Goal: Task Accomplishment & Management: Use online tool/utility

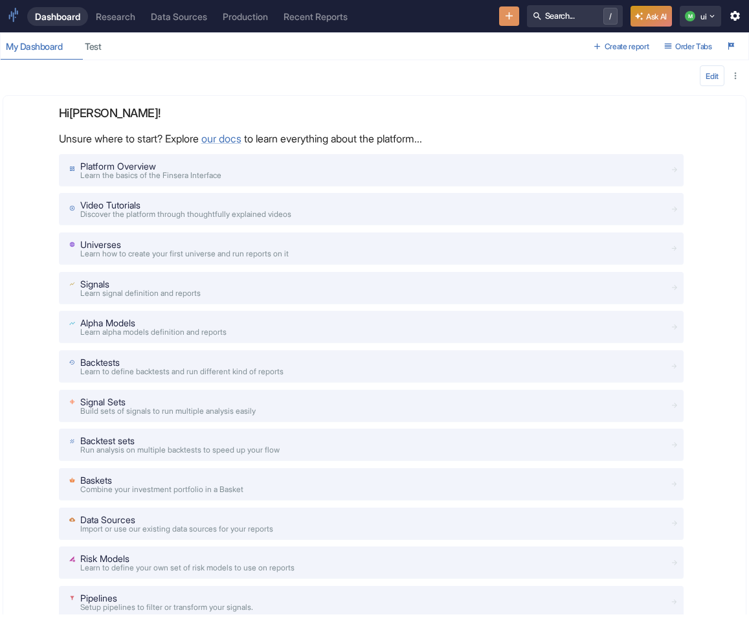
click at [111, 12] on div "Research" at bounding box center [115, 16] width 39 height 11
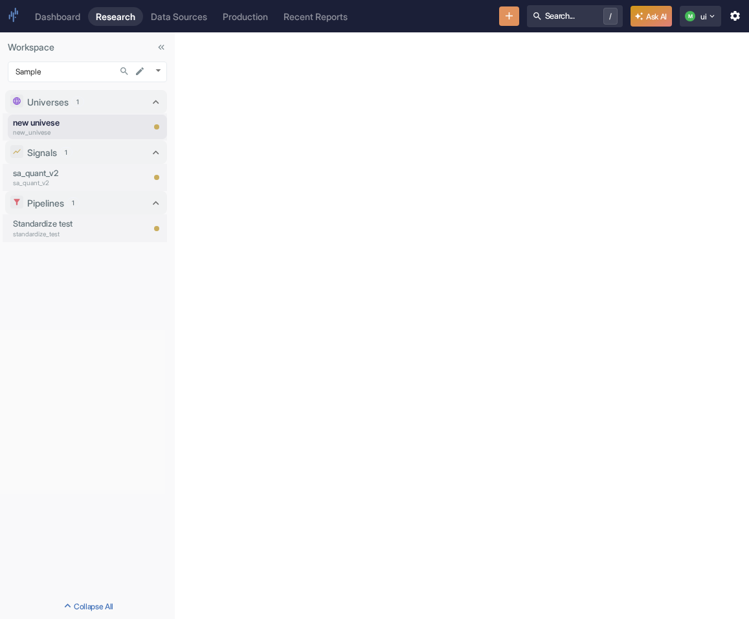
click at [503, 10] on icon "New Resource" at bounding box center [509, 16] width 12 height 12
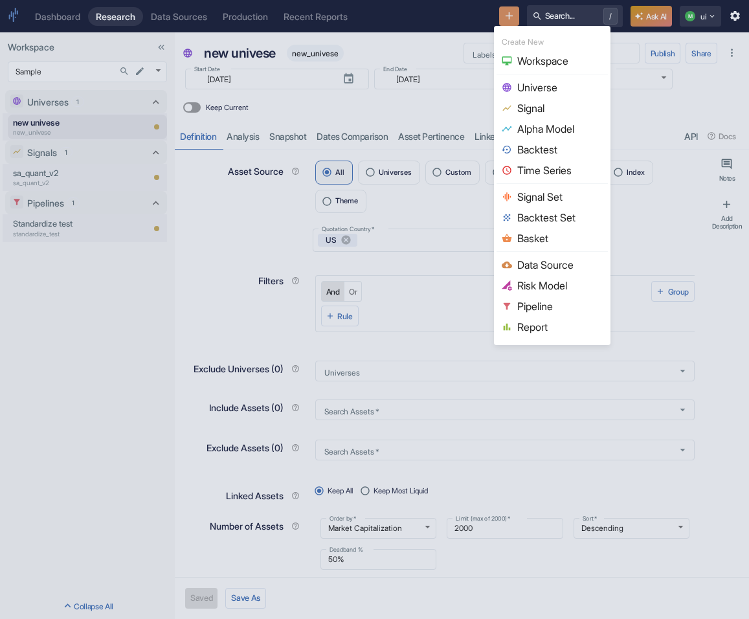
click at [538, 237] on span "Basket" at bounding box center [559, 238] width 85 height 16
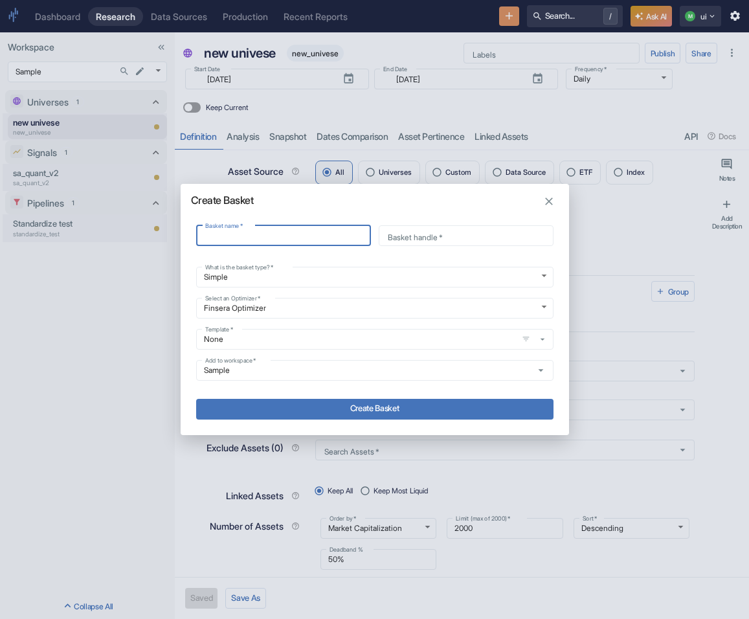
type input "n"
type input "new"
type input "ne"
type input "new"
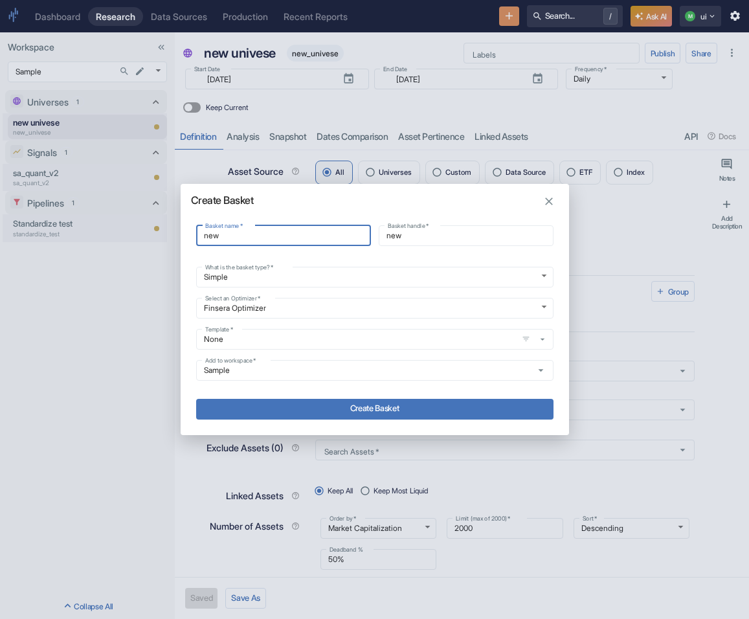
type input "new_"
type input "new b"
type input "new_b"
type textarea "x"
type input "new bas"
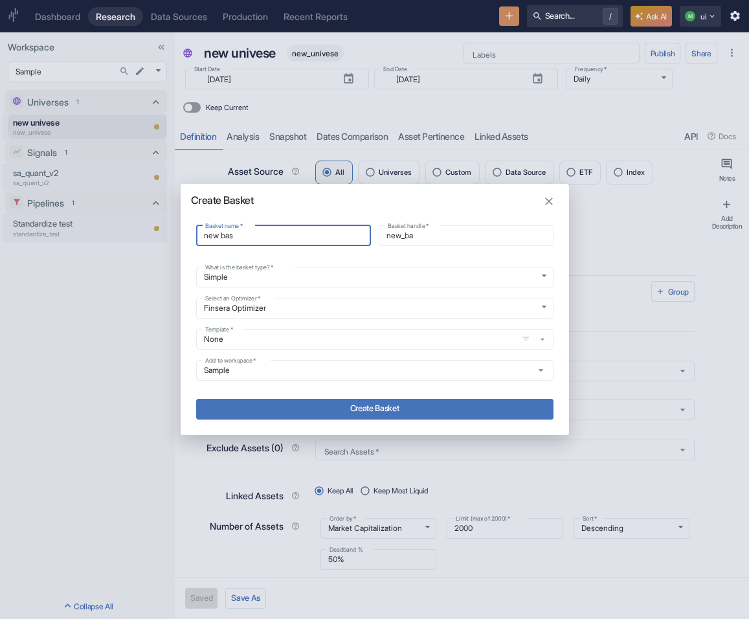
type input "new_bas"
type input "new bask"
type input "new_bask"
type input "new baske"
type input "new_baske"
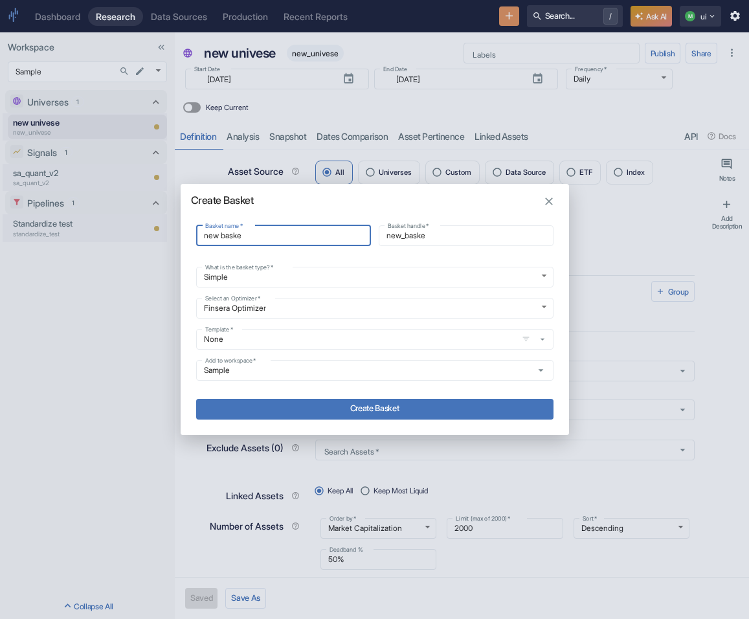
type input "new basket"
type input "new_basket"
type input "new basket"
click at [416, 410] on button "Create Basket" at bounding box center [374, 409] width 357 height 21
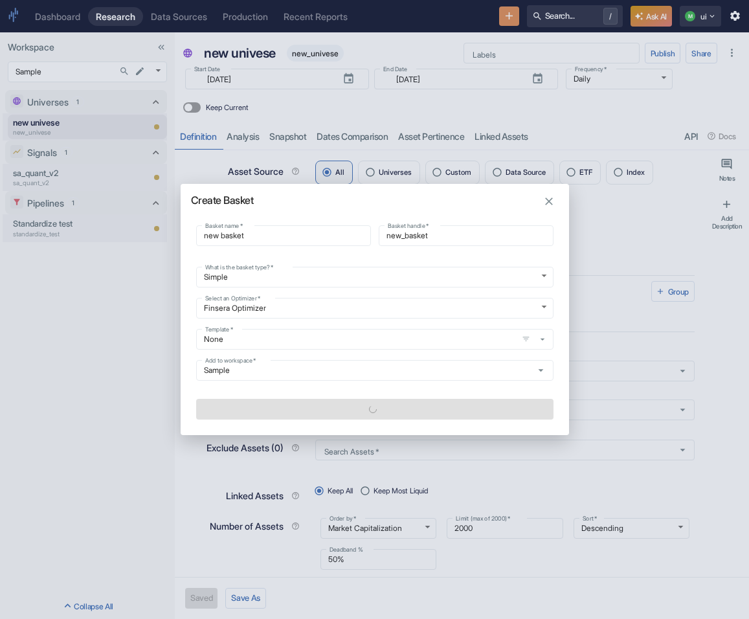
type textarea "x"
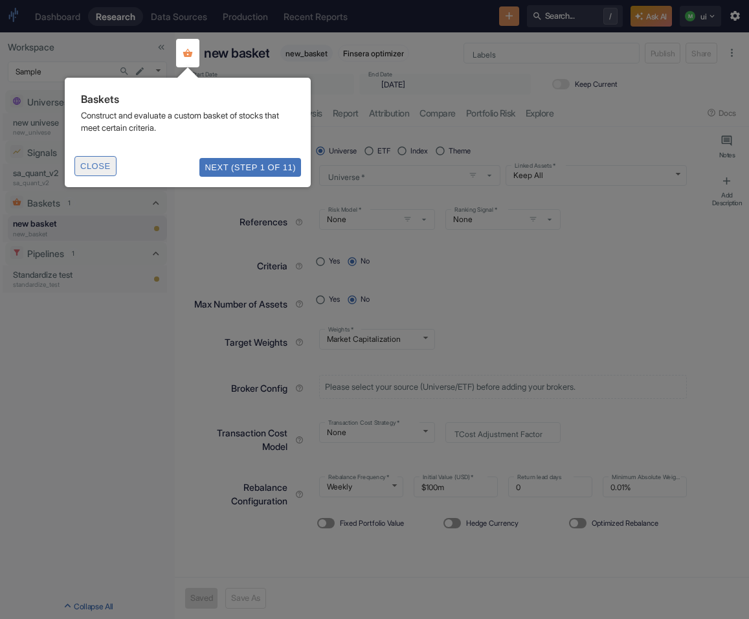
click at [96, 166] on button "Close" at bounding box center [95, 166] width 42 height 20
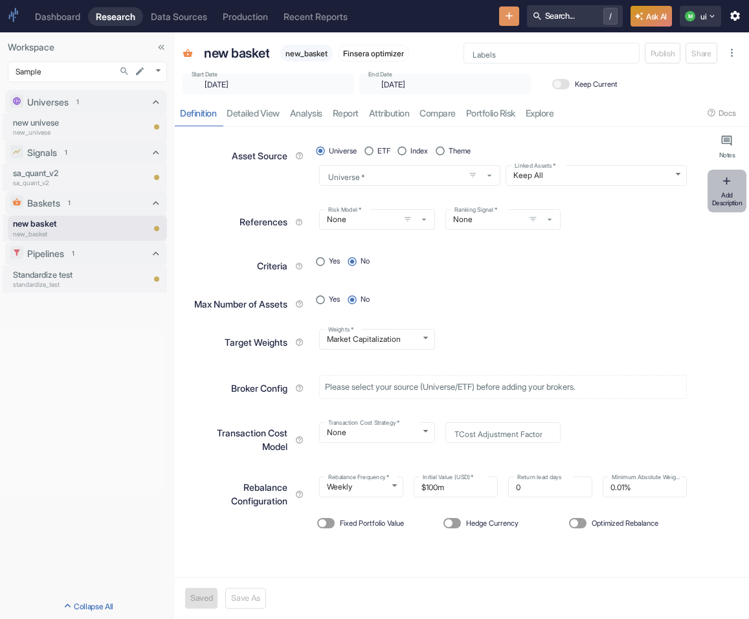
click at [719, 173] on button "Add Description" at bounding box center [726, 191] width 39 height 43
type textarea "x"
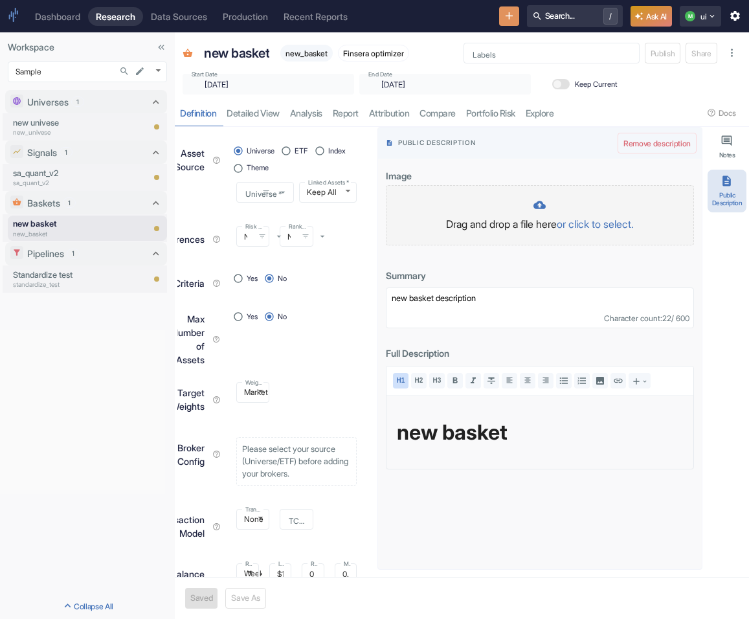
click at [617, 192] on div "Drag and drop a file here or click to select." at bounding box center [540, 215] width 308 height 60
click at [485, 228] on p "Drag and drop a file here or click to select." at bounding box center [539, 224] width 281 height 16
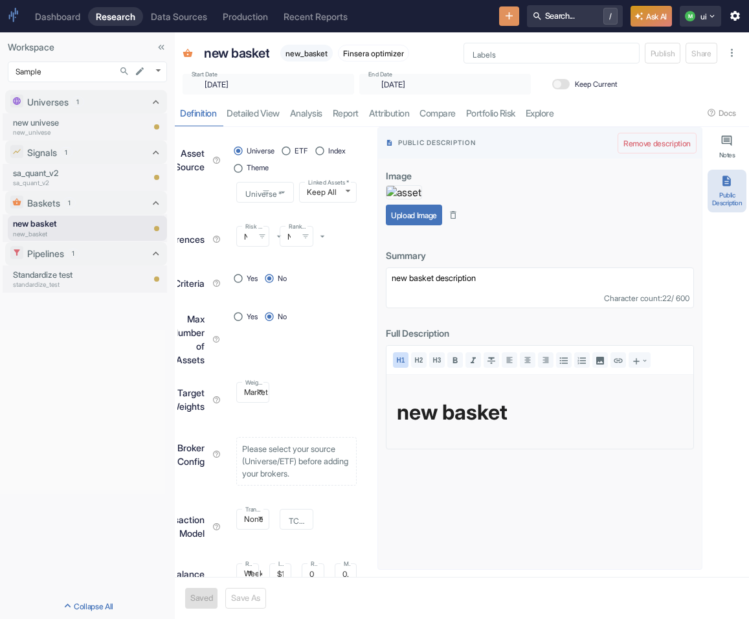
click at [418, 225] on button "Upload Image" at bounding box center [414, 214] width 56 height 21
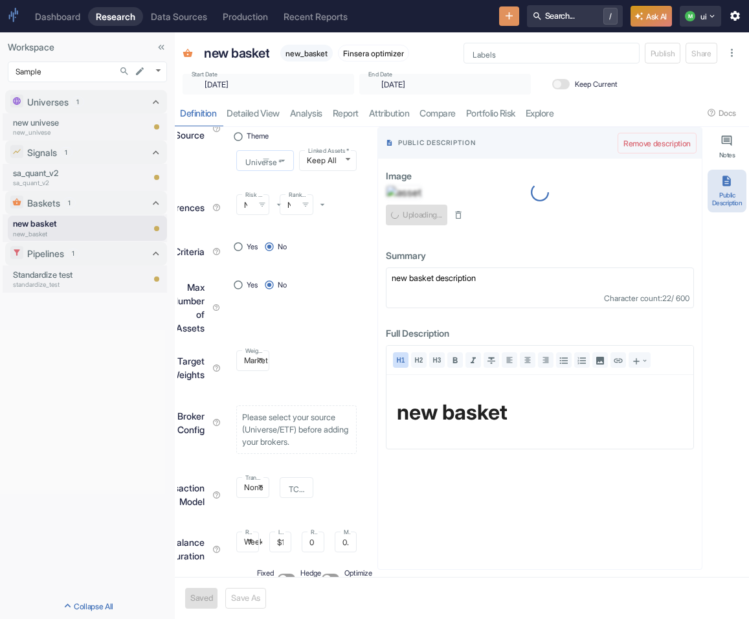
click at [248, 157] on input "Universe   *" at bounding box center [247, 160] width 14 height 11
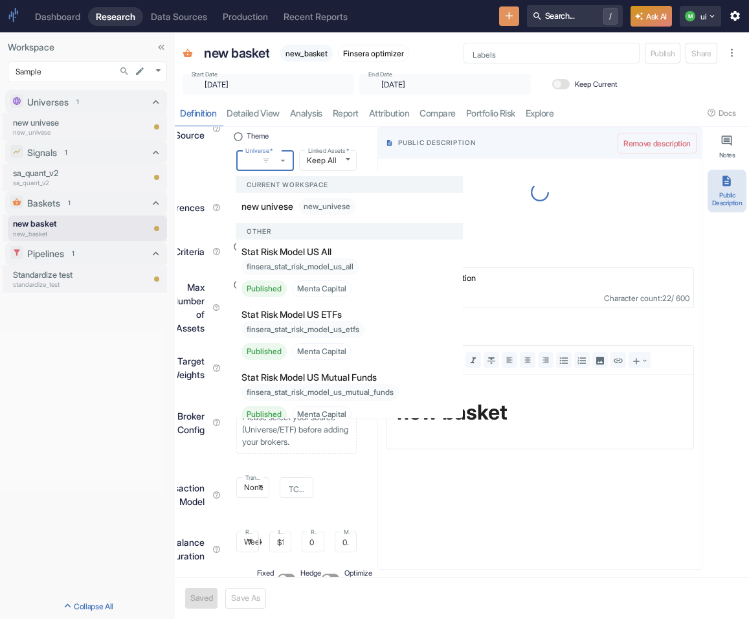
click at [292, 257] on p "Stat Risk Model US All" at bounding box center [286, 252] width 90 height 14
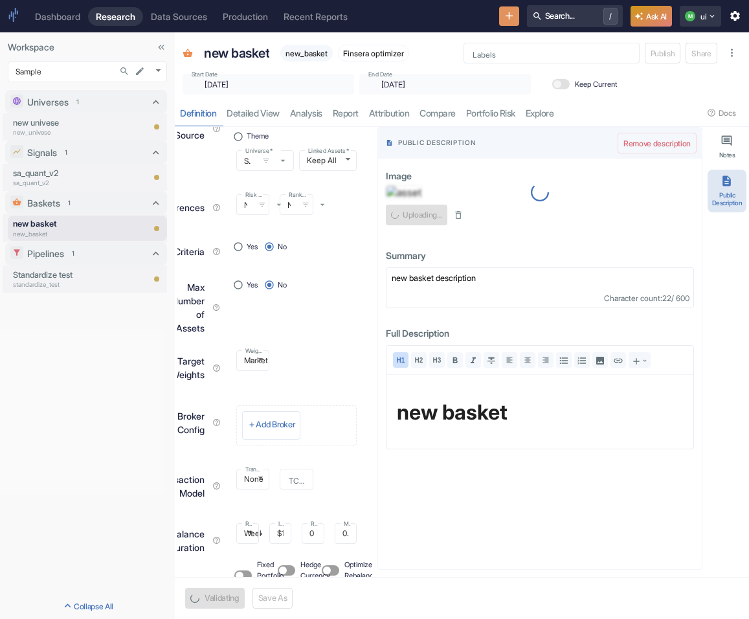
radio input "true"
click at [209, 597] on button "Save" at bounding box center [199, 597] width 28 height 21
type textarea "x"
type input "[DATE]"
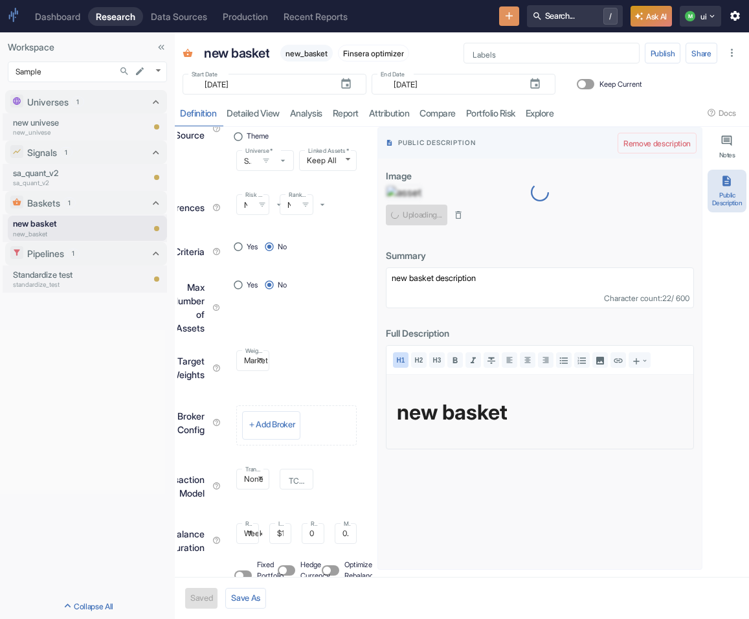
click at [499, 225] on div "Uploading..." at bounding box center [540, 214] width 308 height 21
click at [423, 225] on div "Uploading..." at bounding box center [540, 214] width 308 height 21
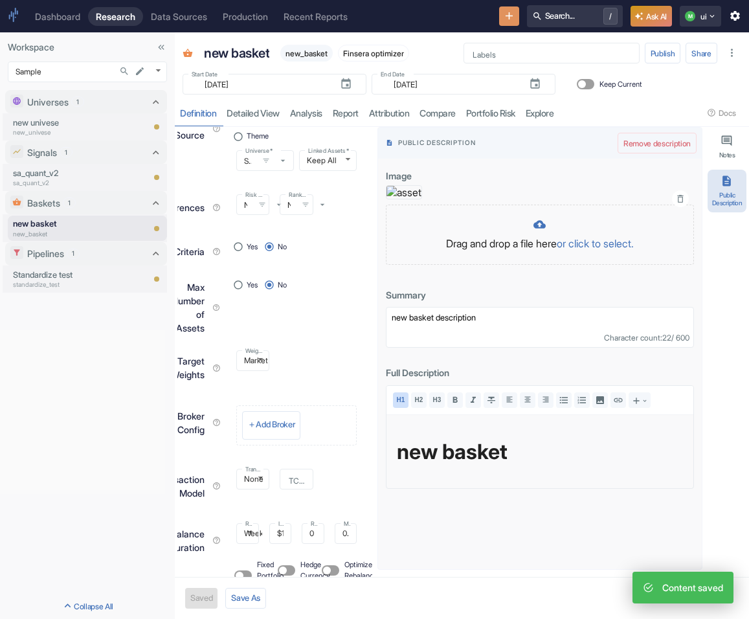
type textarea "x"
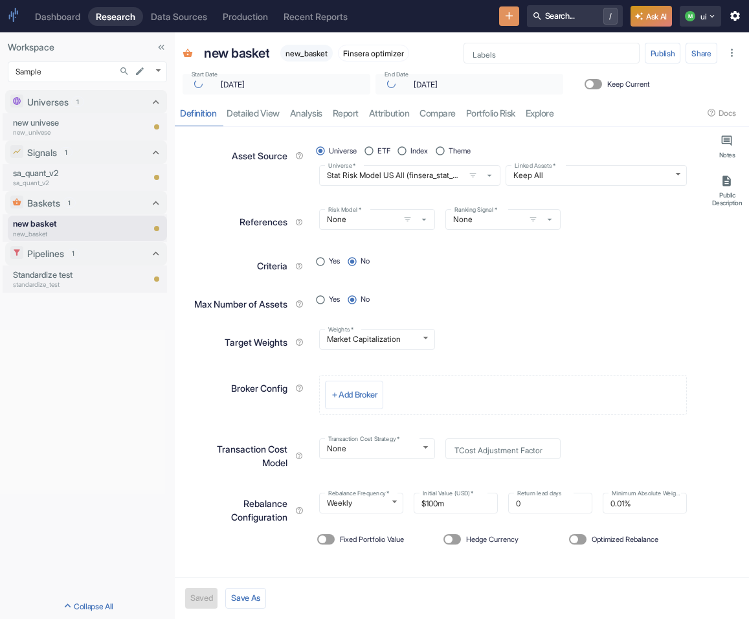
scroll to position [13, 0]
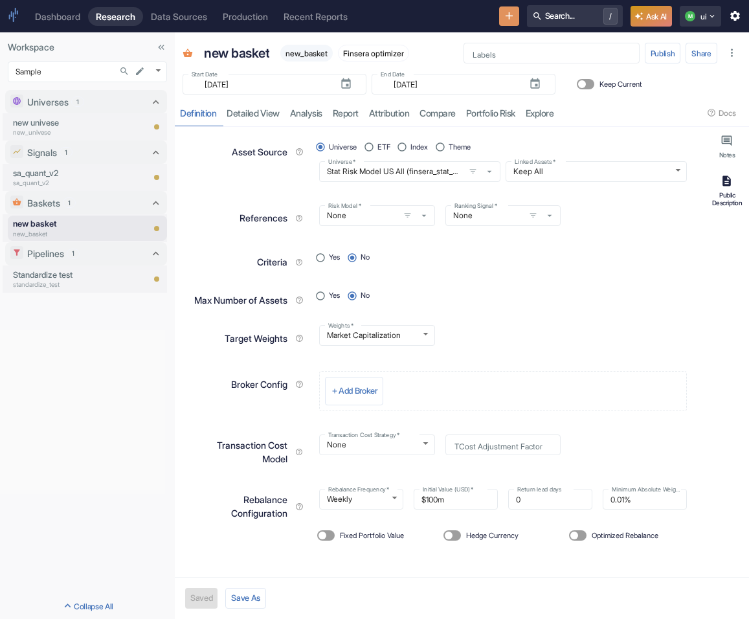
click at [721, 182] on icon "button" at bounding box center [726, 181] width 12 height 12
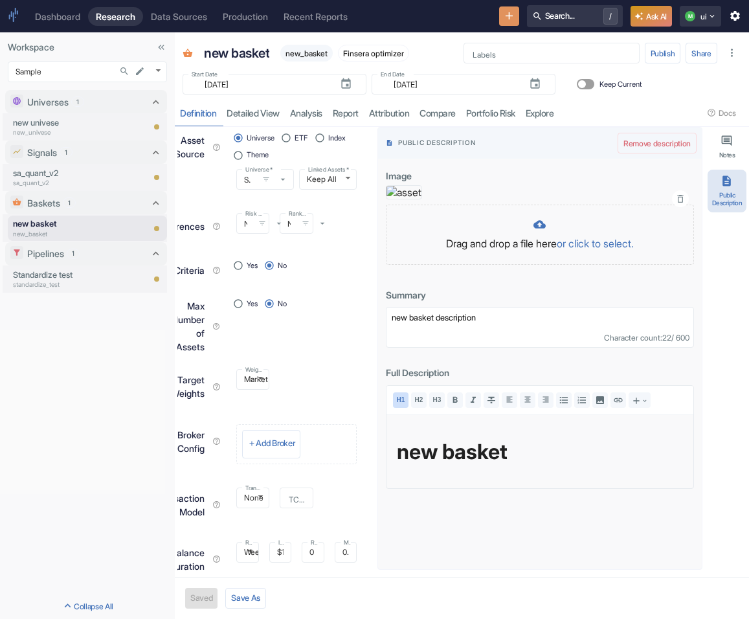
click at [393, 188] on img at bounding box center [404, 192] width 36 height 14
type textarea "x"
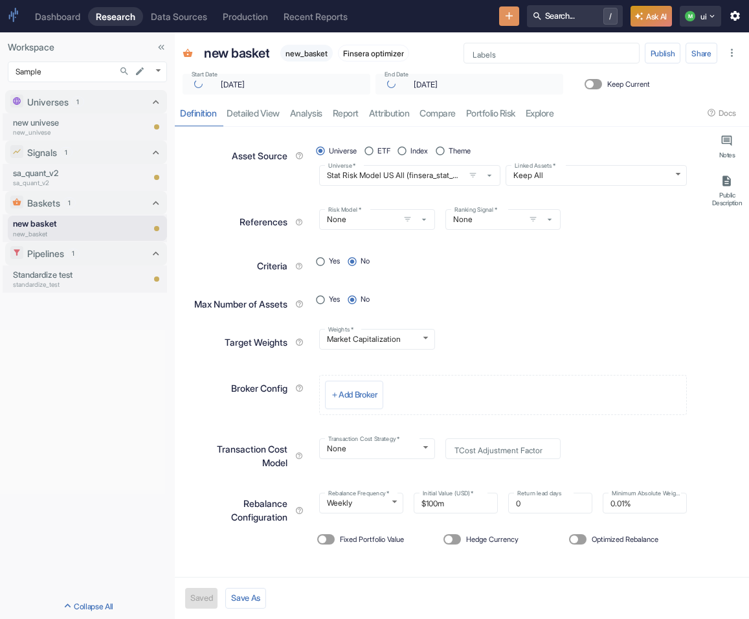
scroll to position [13, 0]
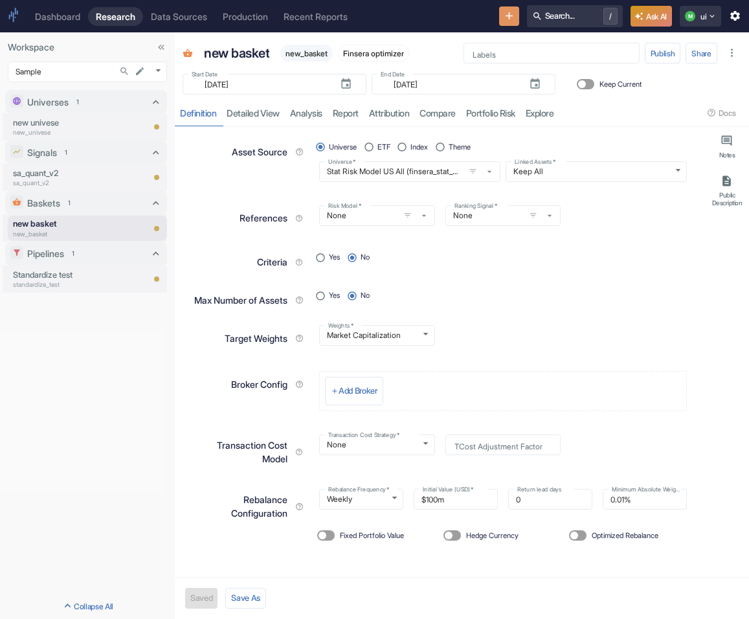
type textarea "x"
